Goal: Information Seeking & Learning: Check status

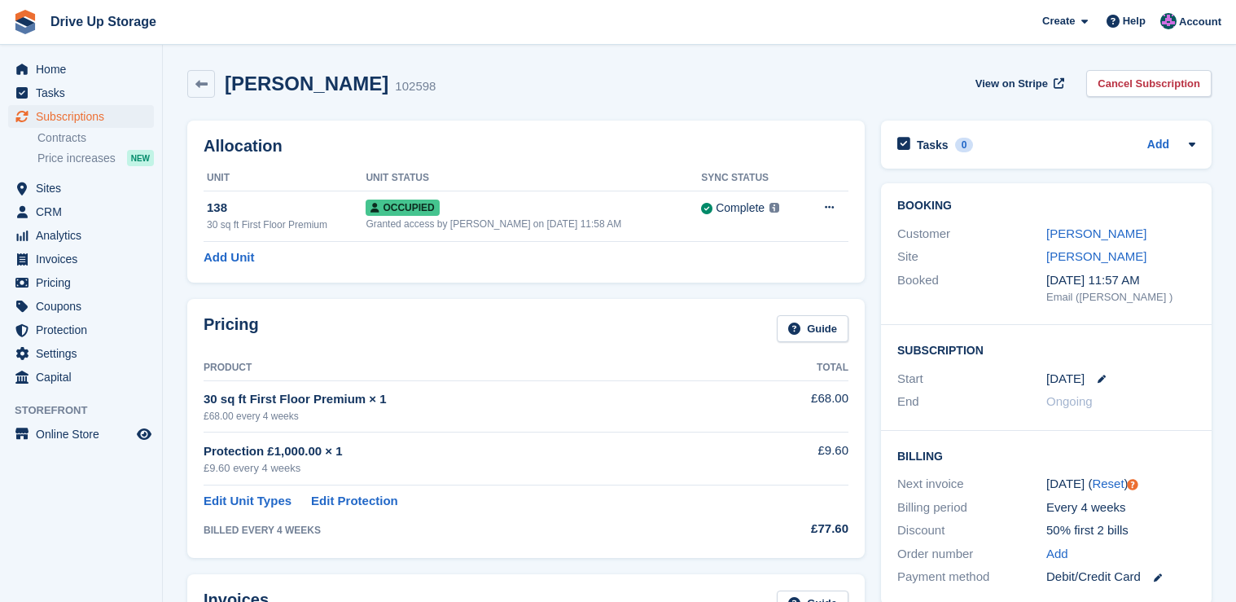
scroll to position [130, 0]
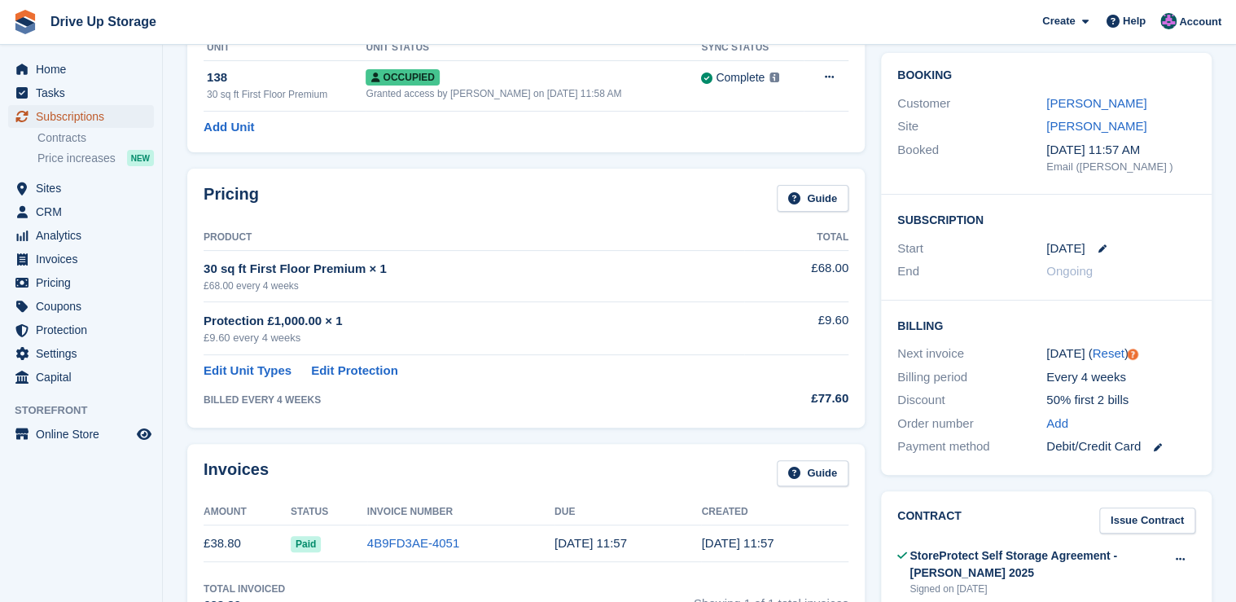
click at [76, 120] on span "Subscriptions" at bounding box center [85, 116] width 98 height 23
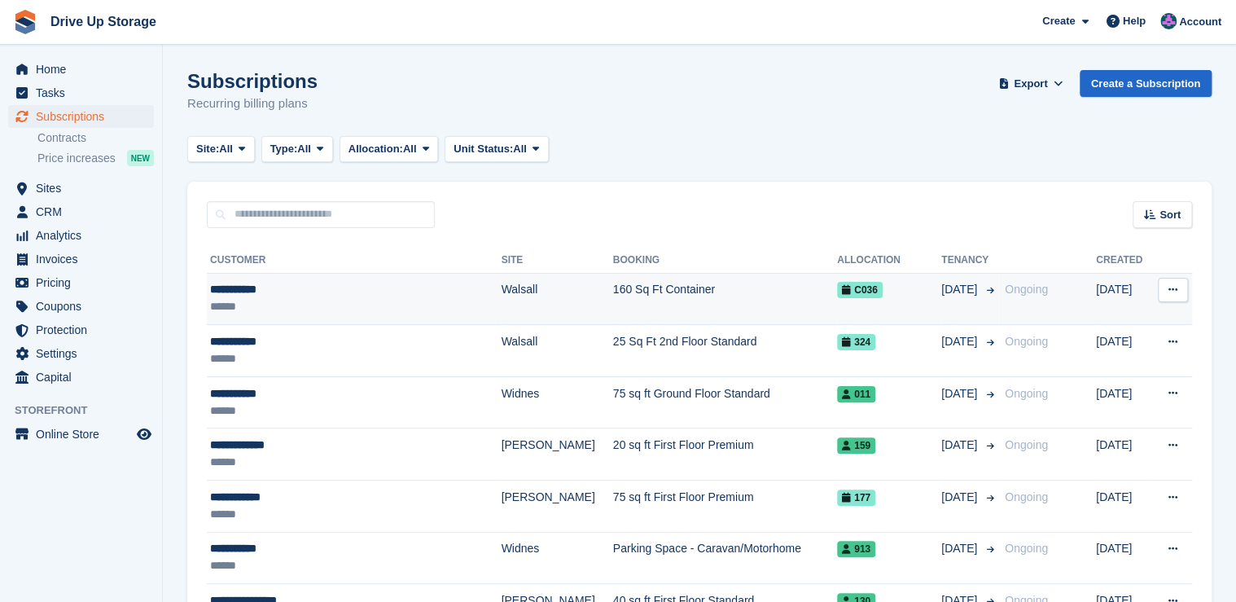
click at [613, 293] on td "160 Sq Ft Container" at bounding box center [725, 299] width 224 height 52
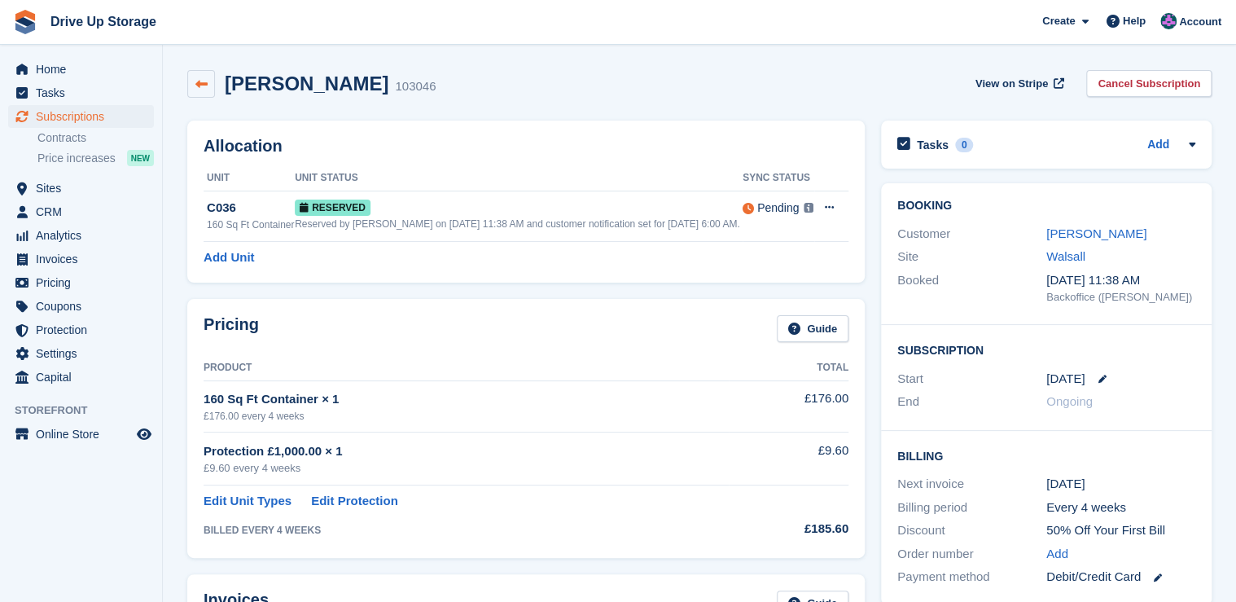
click at [203, 94] on link at bounding box center [201, 84] width 28 height 28
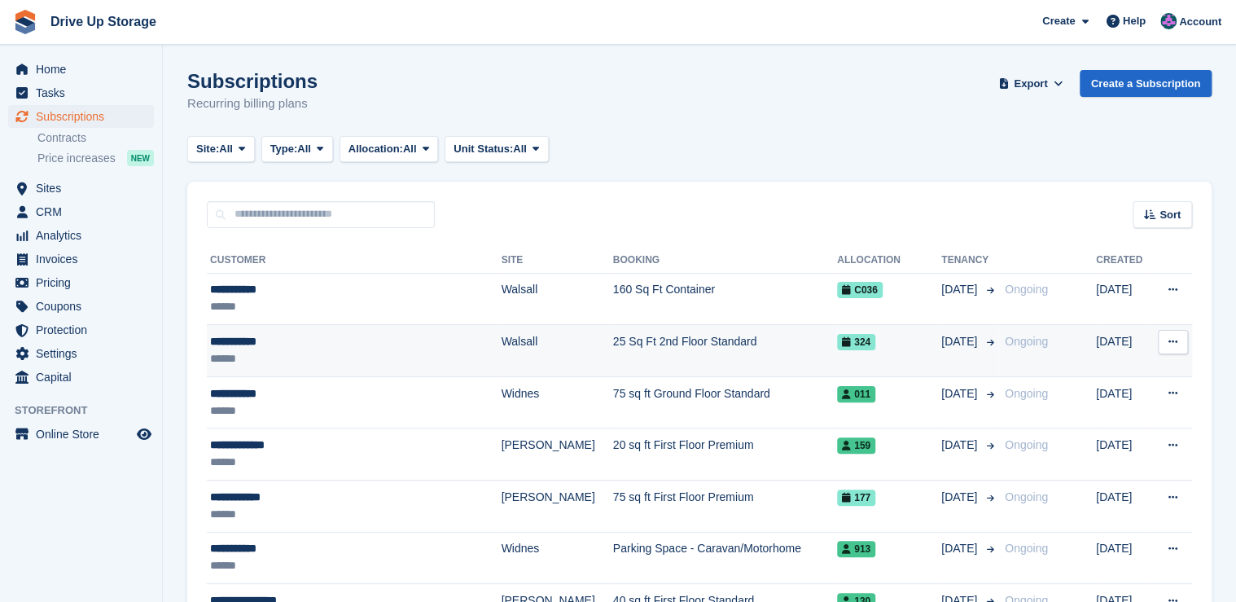
click at [274, 351] on div "******" at bounding box center [331, 358] width 243 height 17
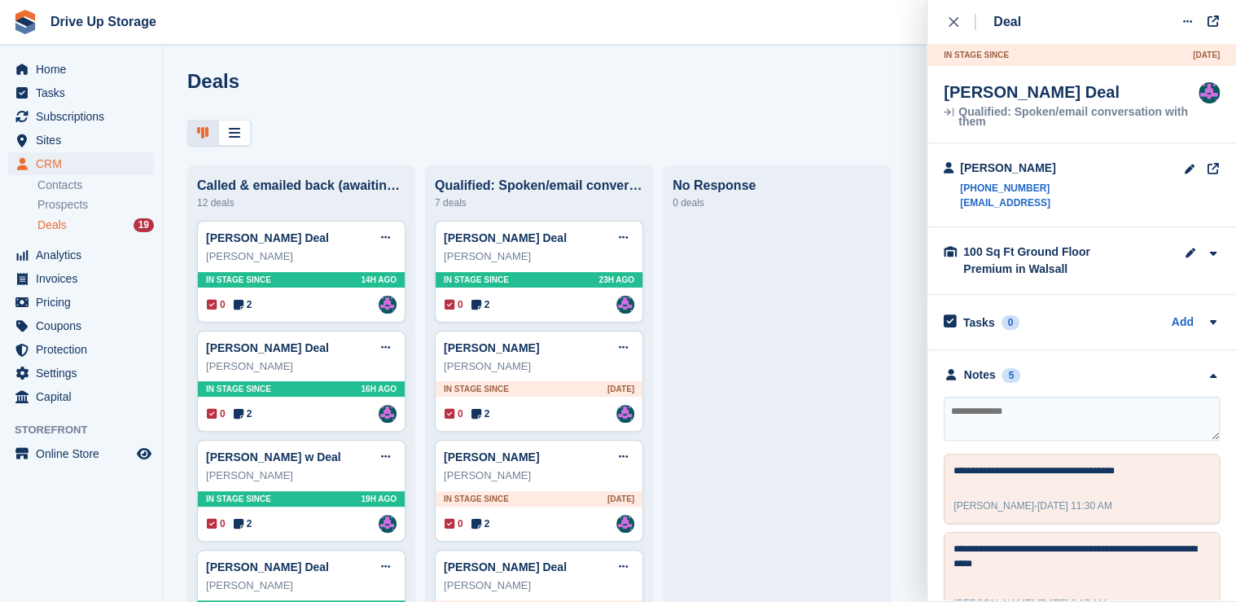
scroll to position [261, 0]
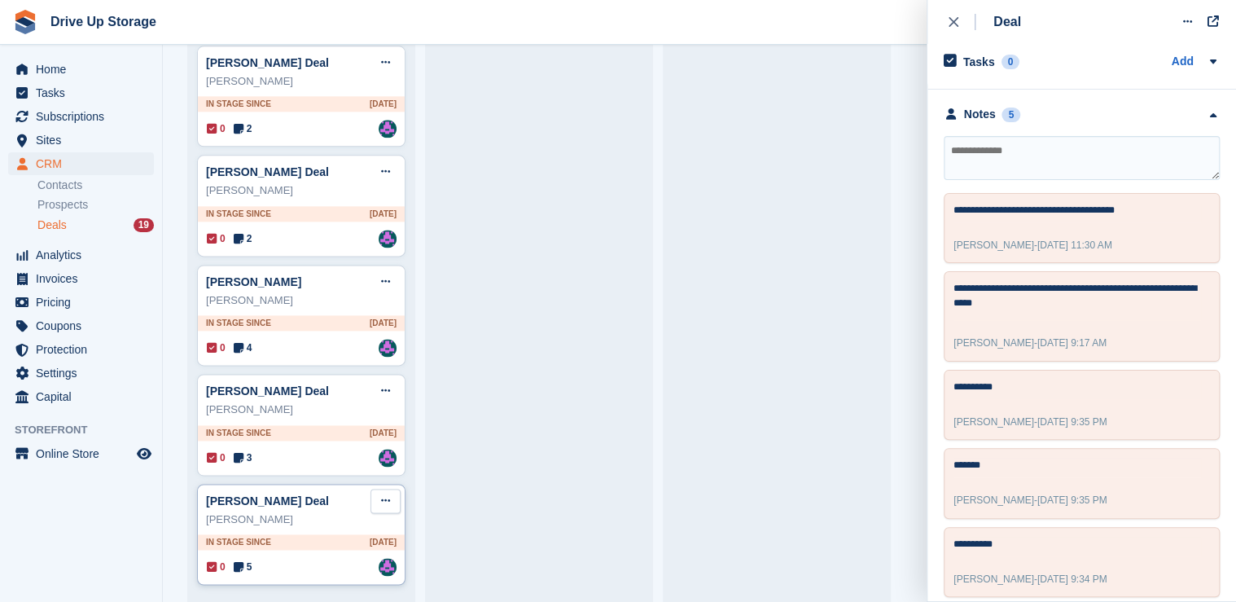
click at [384, 501] on icon at bounding box center [385, 500] width 9 height 11
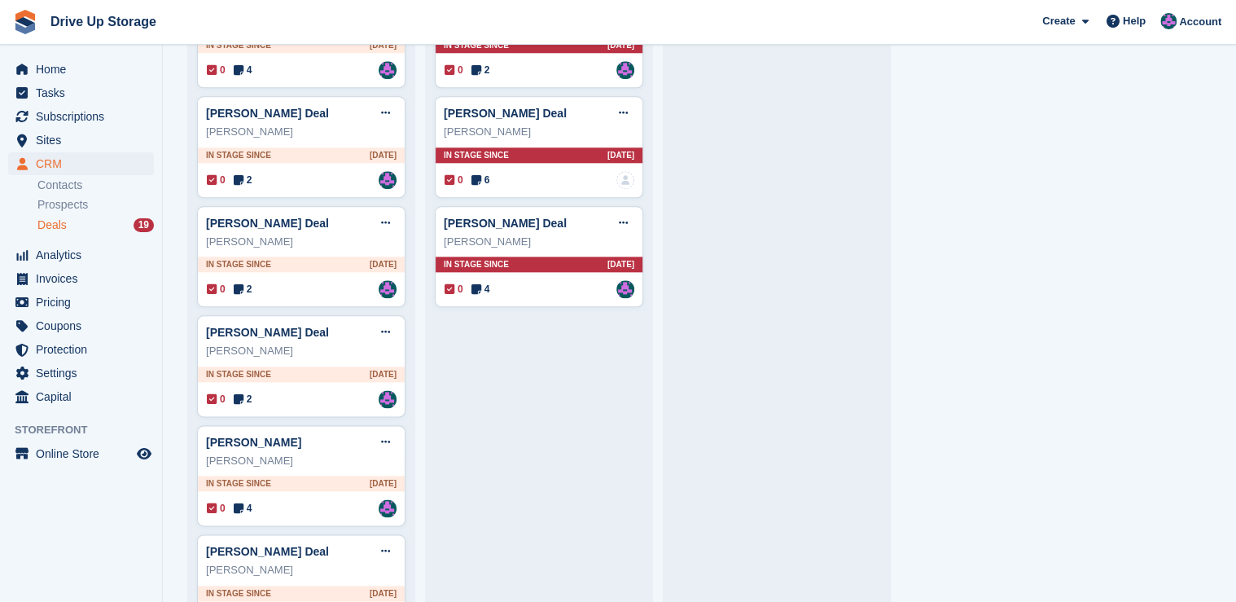
scroll to position [834, 0]
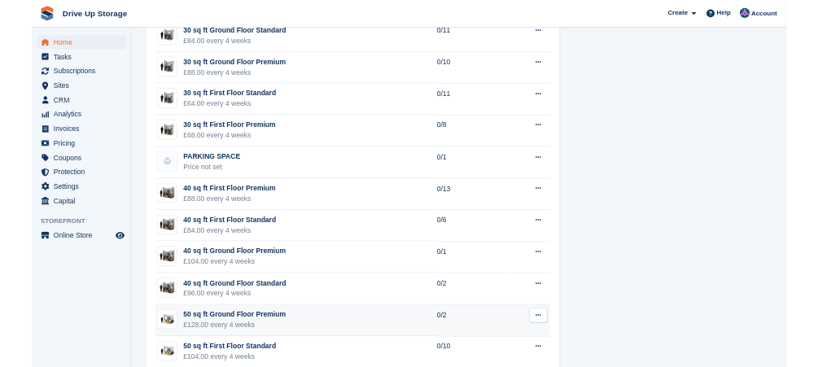
scroll to position [254, 0]
